Goal: Task Accomplishment & Management: Use online tool/utility

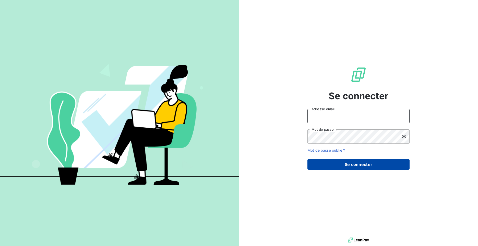
type input "[PERSON_NAME][EMAIL_ADDRESS][DOMAIN_NAME]"
click at [346, 162] on button "Se connecter" at bounding box center [358, 164] width 102 height 11
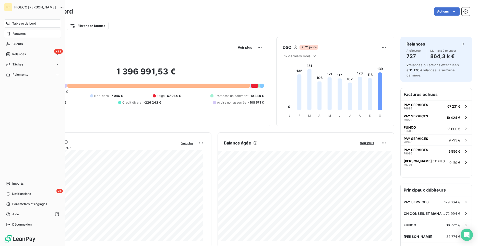
click at [8, 33] on icon at bounding box center [8, 34] width 4 height 4
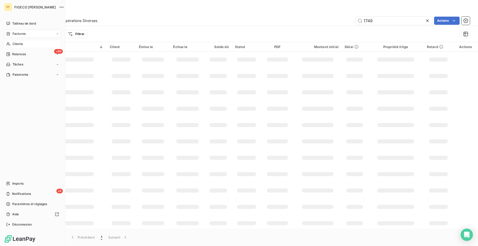
click at [7, 45] on icon at bounding box center [8, 44] width 4 height 4
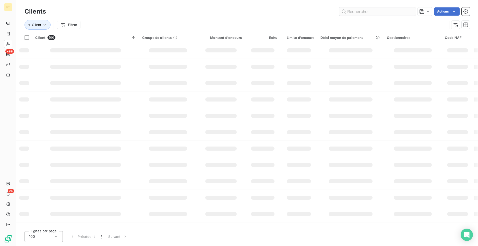
drag, startPoint x: 368, startPoint y: 22, endPoint x: 370, endPoint y: 10, distance: 11.3
click at [333, 18] on div "Client Filtrer" at bounding box center [246, 25] width 445 height 16
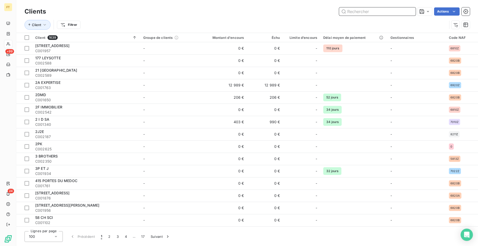
click at [370, 10] on input "text" at bounding box center [377, 11] width 77 height 8
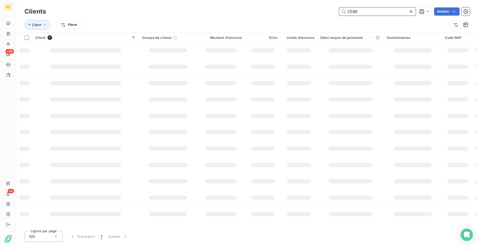
type input "2596"
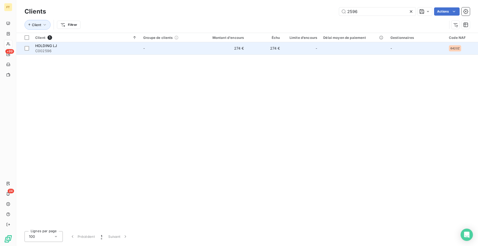
click at [78, 49] on span "C002596" at bounding box center [86, 50] width 102 height 5
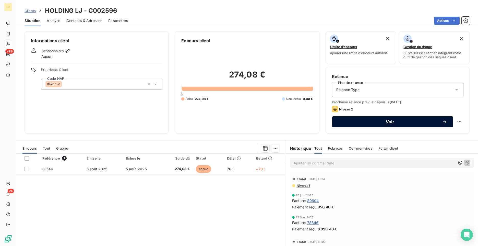
click at [379, 123] on span "Voir" at bounding box center [390, 121] width 104 height 4
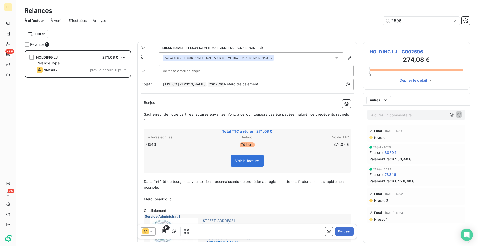
scroll to position [192, 103]
click at [149, 234] on div at bounding box center [148, 231] width 15 height 8
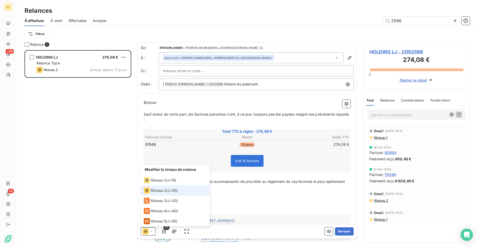
click at [159, 189] on span "Niveau 2" at bounding box center [158, 190] width 15 height 5
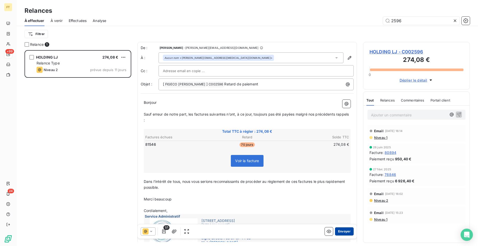
click at [337, 229] on button "Envoyer" at bounding box center [344, 231] width 19 height 8
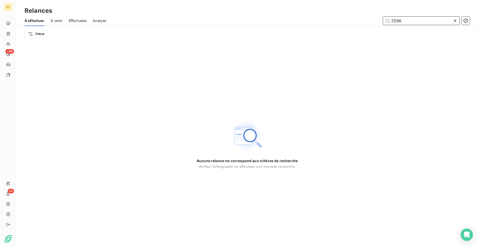
click at [398, 21] on input "2596" at bounding box center [421, 21] width 77 height 8
type input "2594"
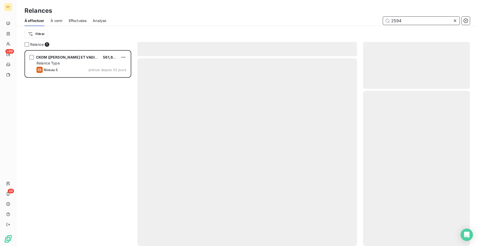
scroll to position [192, 103]
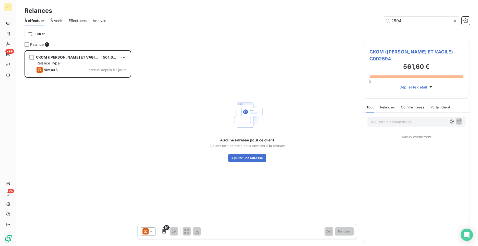
click at [59, 67] on div "Niveau 5 prévue depuis 52 jours" at bounding box center [81, 70] width 90 height 6
click at [148, 228] on icon at bounding box center [145, 231] width 6 height 6
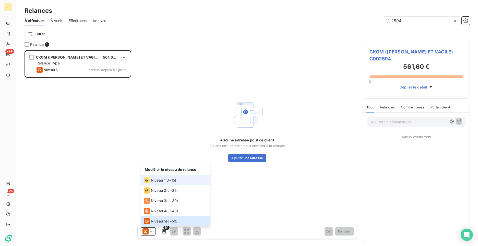
click at [164, 178] on span "Niveau 1" at bounding box center [158, 179] width 15 height 5
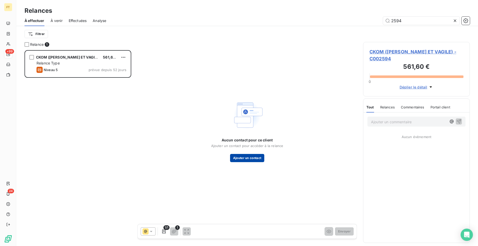
click at [238, 160] on button "Ajouter un contact" at bounding box center [247, 158] width 34 height 8
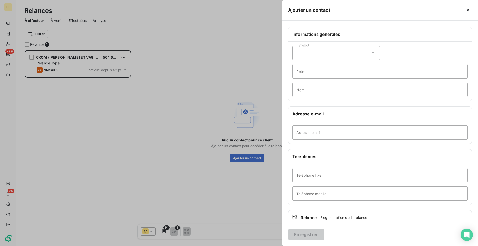
click at [320, 48] on div "Civilité" at bounding box center [336, 53] width 88 height 14
click at [311, 67] on span "Madame" at bounding box center [309, 65] width 14 height 5
click at [328, 66] on input "Prénom" at bounding box center [379, 71] width 175 height 14
click at [327, 71] on input "Prénom" at bounding box center [379, 71] width 175 height 14
type input "c"
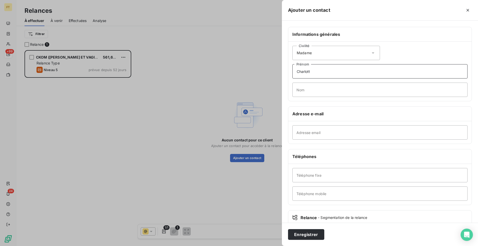
type input "Charlotte"
type input "DELSINNE"
type input "[EMAIL_ADDRESS][DOMAIN_NAME]"
type input "0626016299"
click at [310, 233] on button "Enregistrer" at bounding box center [306, 234] width 36 height 11
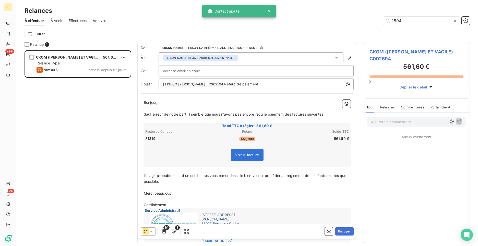
click at [149, 226] on div "1/1 1 Envoyer" at bounding box center [247, 231] width 219 height 14
click at [149, 230] on icon at bounding box center [151, 230] width 5 height 5
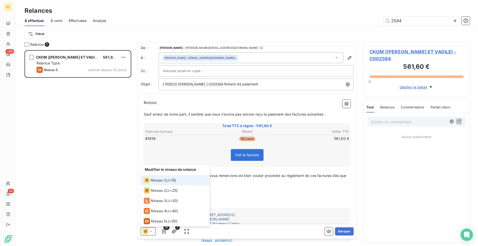
click at [149, 230] on icon at bounding box center [151, 230] width 5 height 5
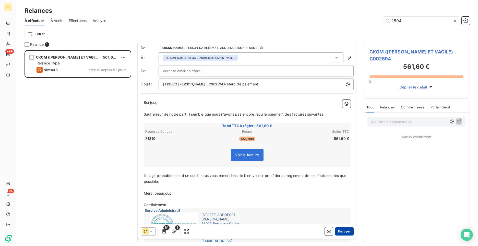
click at [338, 230] on button "Envoyer" at bounding box center [344, 231] width 19 height 8
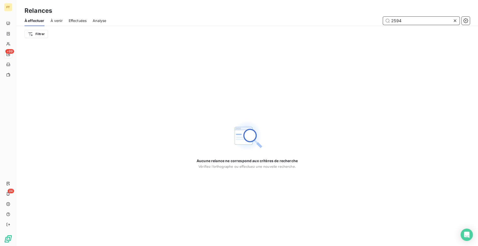
click at [401, 20] on input "2594" at bounding box center [421, 21] width 77 height 8
drag, startPoint x: 401, startPoint y: 20, endPoint x: 344, endPoint y: 13, distance: 57.6
click at [362, 15] on div "Relances À effectuer À venir Effectuées Analyse 2594 Filtrer" at bounding box center [246, 21] width 461 height 42
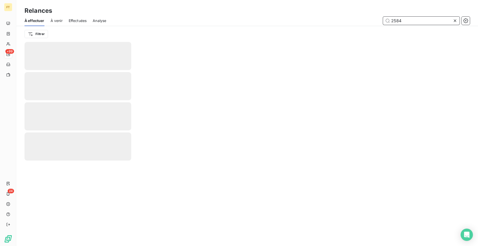
type input "2584"
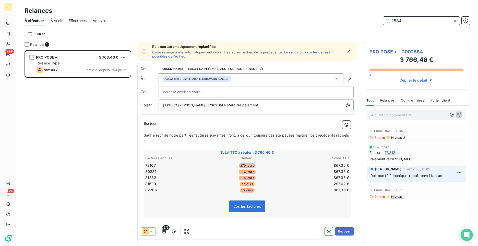
scroll to position [192, 103]
click at [153, 229] on icon at bounding box center [151, 230] width 5 height 5
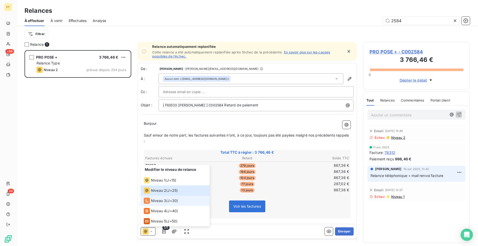
click at [162, 202] on span "Niveau 3" at bounding box center [158, 200] width 15 height 5
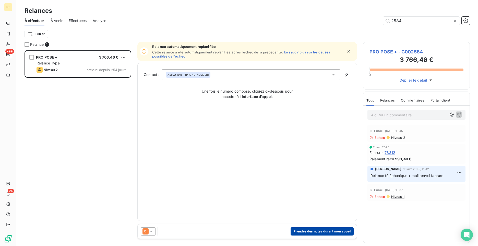
click at [303, 232] on button "Prendre des notes durant mon appel" at bounding box center [321, 231] width 63 height 8
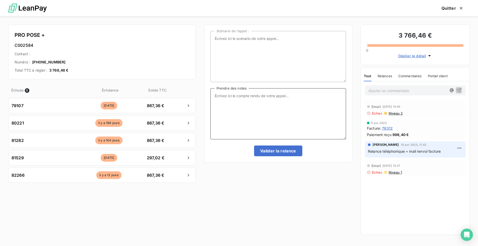
click at [244, 104] on textarea "Prendre des notes" at bounding box center [278, 113] width 136 height 51
type textarea "Eu la secrétaire - Renvoi de toutes les factures elle doit faire le point avec …"
click at [285, 148] on button "Valider la relance" at bounding box center [278, 150] width 48 height 11
